Goal: Information Seeking & Learning: Find specific fact

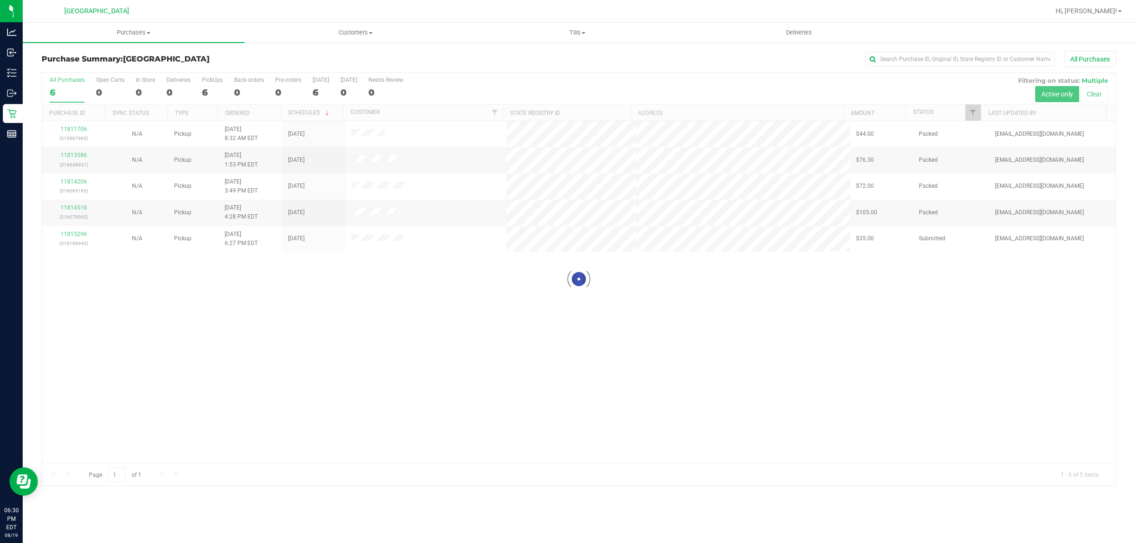
click at [434, 317] on div at bounding box center [578, 279] width 1073 height 413
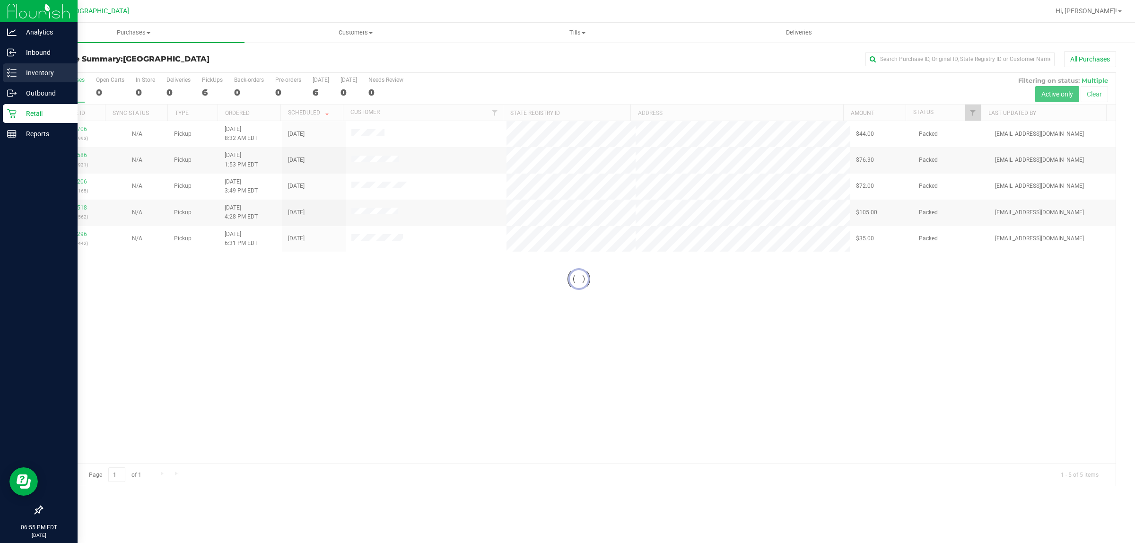
click at [22, 79] on div "Inventory" at bounding box center [40, 72] width 75 height 19
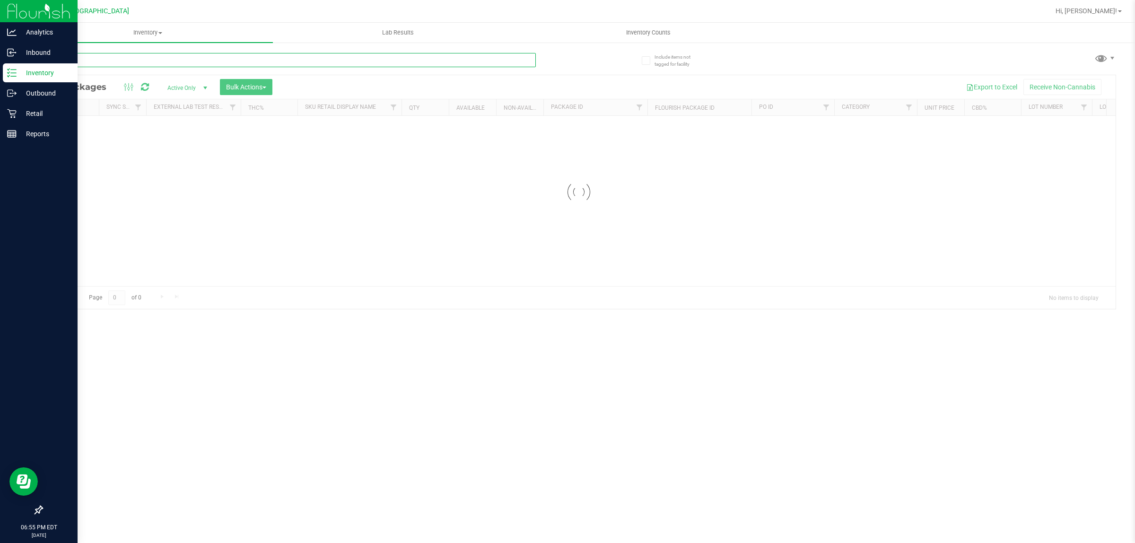
click at [195, 53] on div "Inventory All packages All inventory Waste log Create inventory Lab Results Inv…" at bounding box center [579, 283] width 1112 height 520
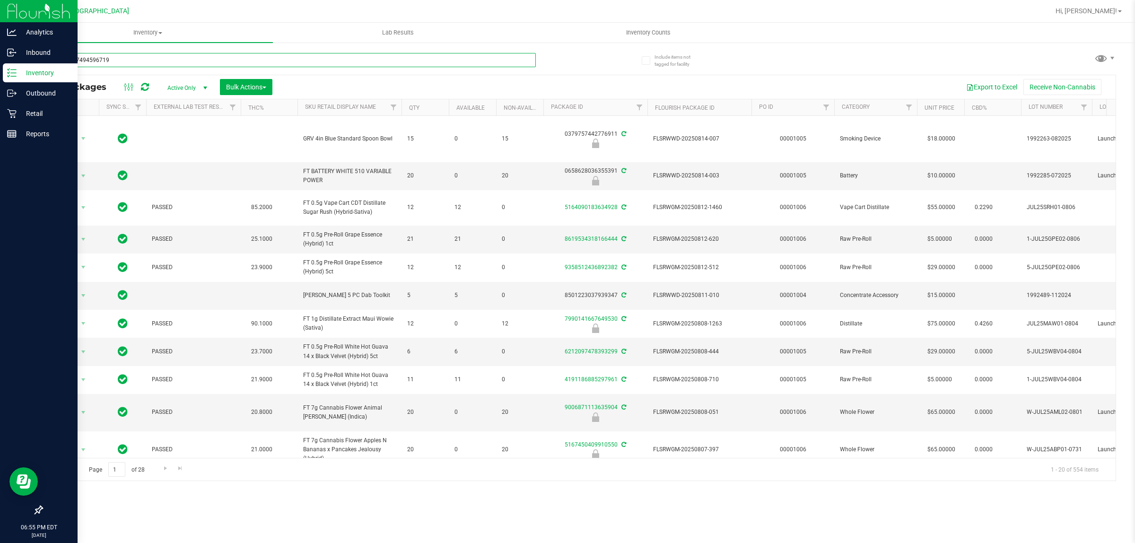
type input "4635237494596719"
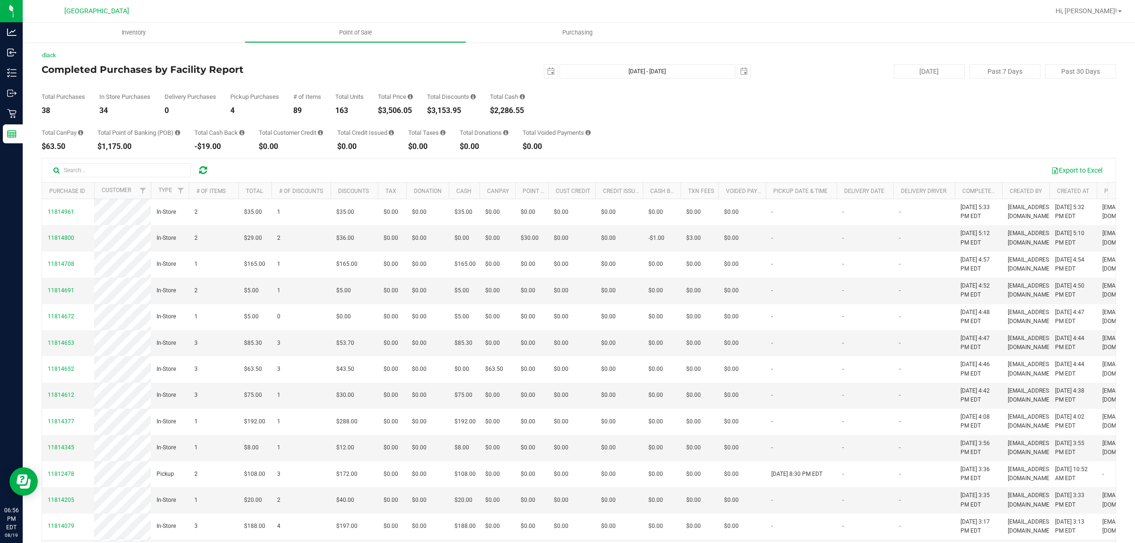
click at [205, 169] on icon at bounding box center [203, 169] width 8 height 9
click at [386, 107] on div "$3,714.45" at bounding box center [395, 111] width 35 height 8
copy div "3,714.45"
